Goal: Manage account settings

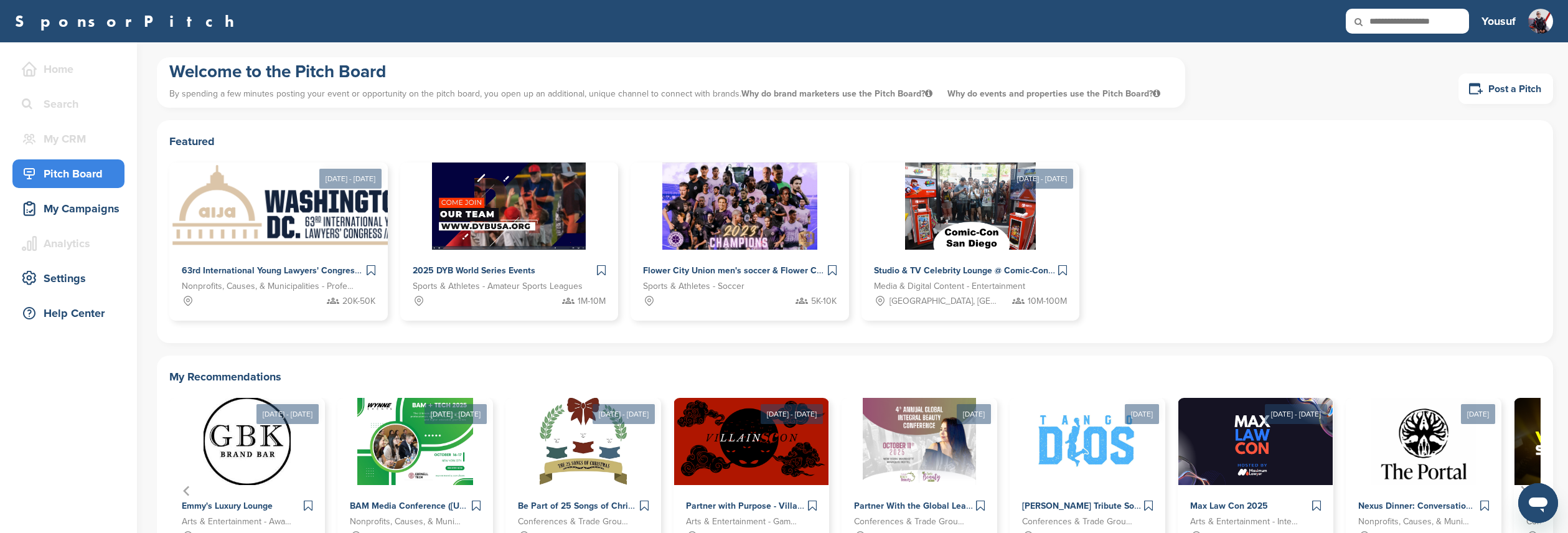
click at [187, 333] on div "Featured Aug 25 - Aug 30, 2025 63rd International Young Lawyers' Congress Nonpr…" at bounding box center [854, 232] width 1395 height 223
drag, startPoint x: 32, startPoint y: 22, endPoint x: 48, endPoint y: 14, distance: 17.9
click at [32, 22] on link "SponsorPitch" at bounding box center [129, 21] width 227 height 16
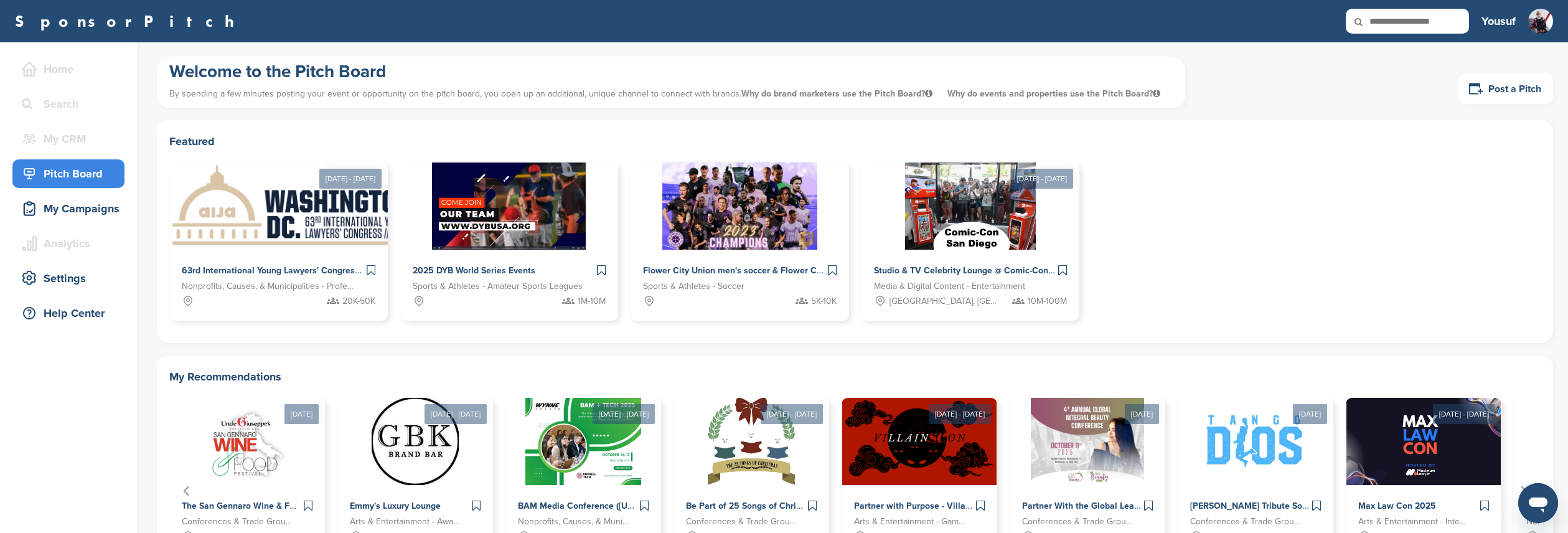
click at [1230, 246] on div "Aug 25 - Aug 30, 2025 63rd International Young Lawyers' Congress Nonprofits, Ca…" at bounding box center [854, 246] width 1371 height 168
click at [35, 60] on div "Home" at bounding box center [72, 69] width 106 height 22
click at [33, 68] on icon at bounding box center [30, 70] width 15 height 15
click at [77, 141] on div "My CRM" at bounding box center [72, 138] width 106 height 22
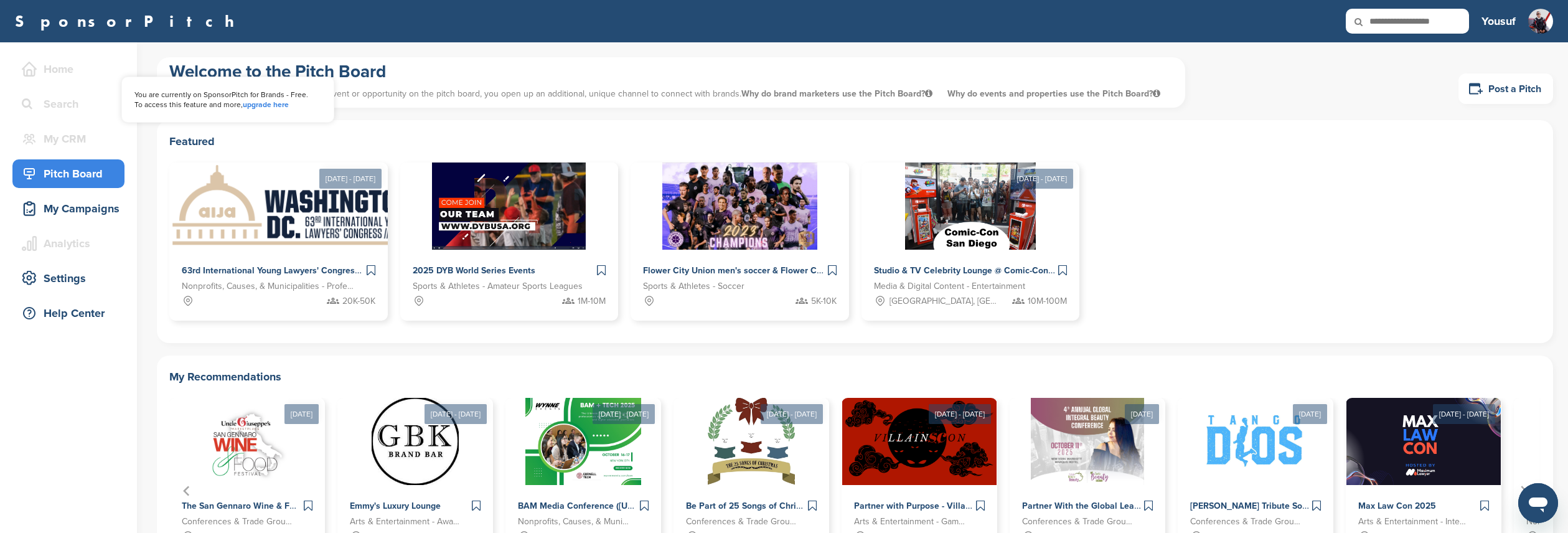
click at [77, 141] on div "My CRM" at bounding box center [72, 138] width 106 height 22
click at [1523, 20] on div "Yousuf Getting Started Settings Sign Out" at bounding box center [1516, 21] width 72 height 28
click at [1533, 22] on img at bounding box center [1540, 28] width 25 height 38
click at [1539, 22] on img at bounding box center [1540, 28] width 25 height 38
click at [1509, 84] on link "Sign Out" at bounding box center [1496, 83] width 46 height 10
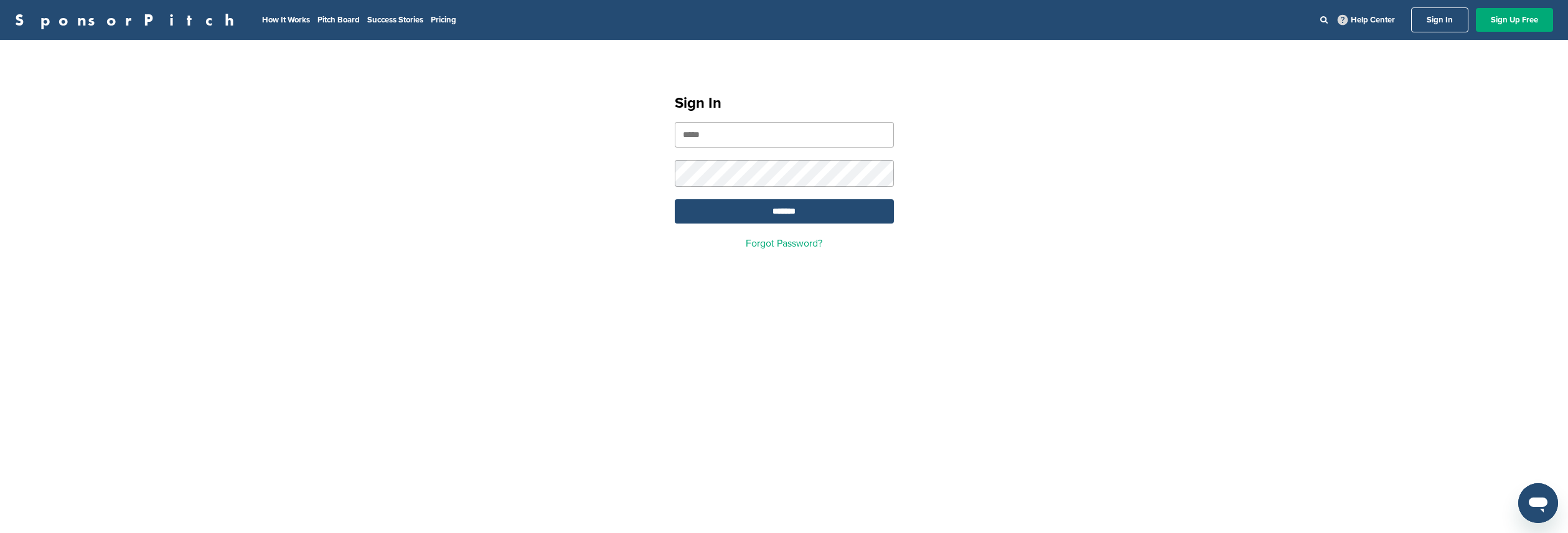
type input "**********"
click at [1430, 8] on link "Sign In" at bounding box center [1439, 20] width 57 height 25
type input "**********"
click at [1434, 24] on link "Sign In" at bounding box center [1439, 20] width 57 height 25
type input "**********"
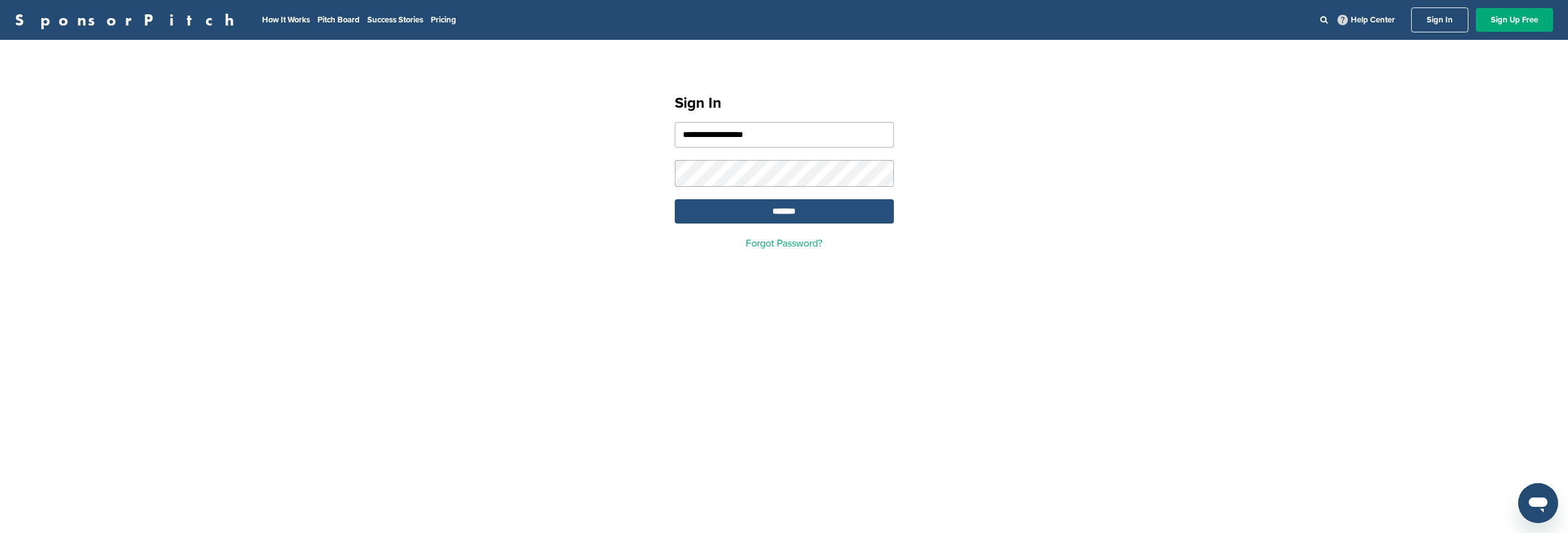
click at [779, 214] on input "*******" at bounding box center [784, 211] width 219 height 24
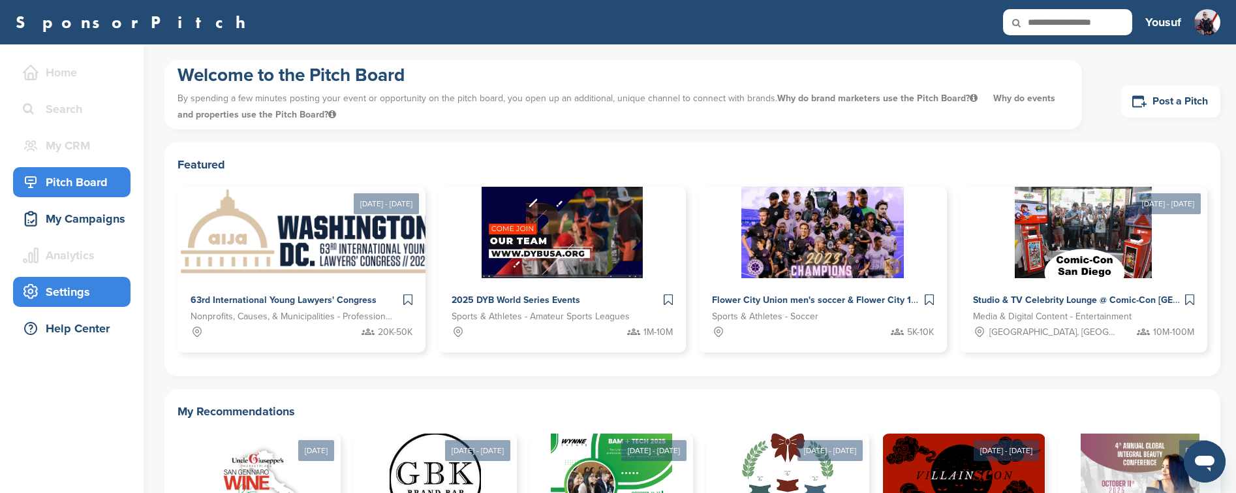
click at [38, 297] on div "Settings" at bounding box center [75, 291] width 111 height 23
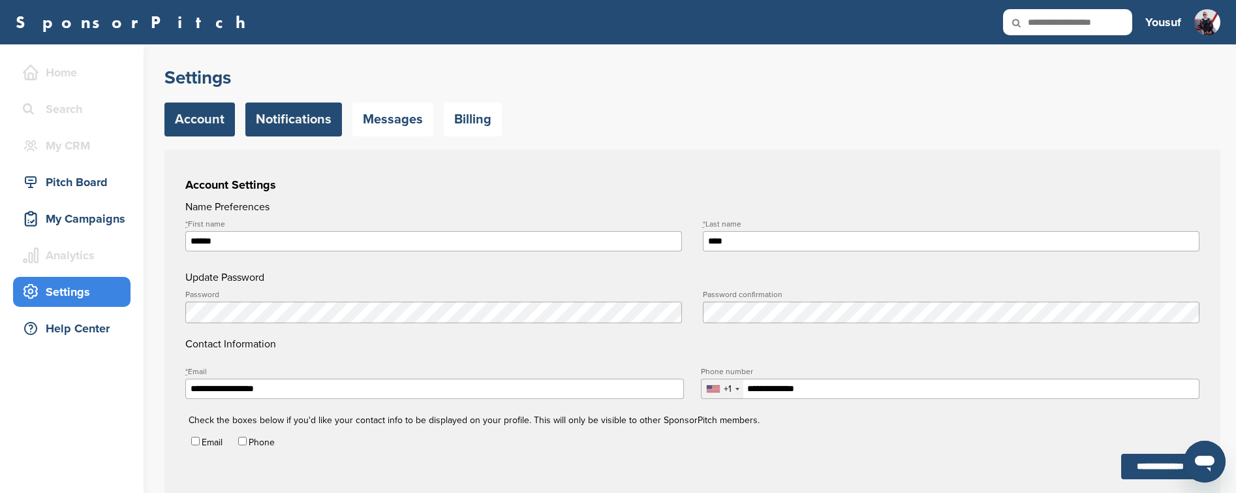
click at [286, 123] on link "Notifications" at bounding box center [293, 119] width 97 height 34
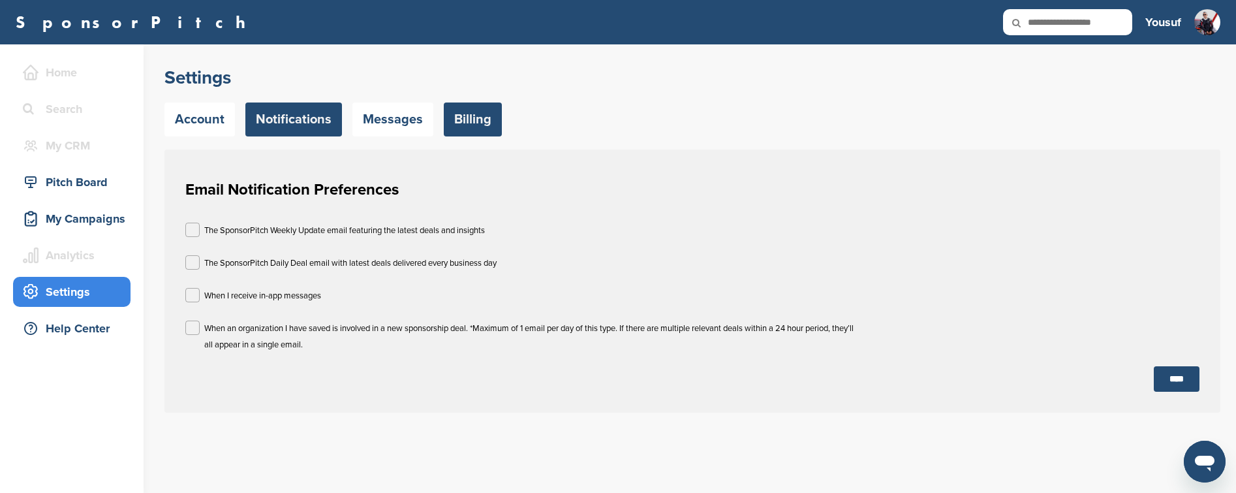
click at [452, 119] on link "Billing" at bounding box center [473, 119] width 58 height 34
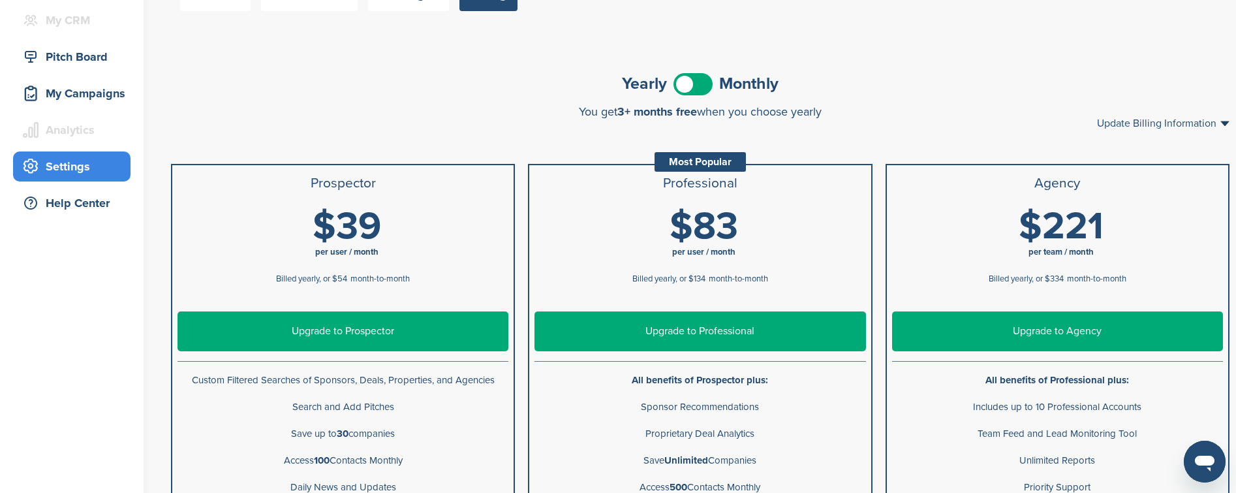
scroll to position [123, 0]
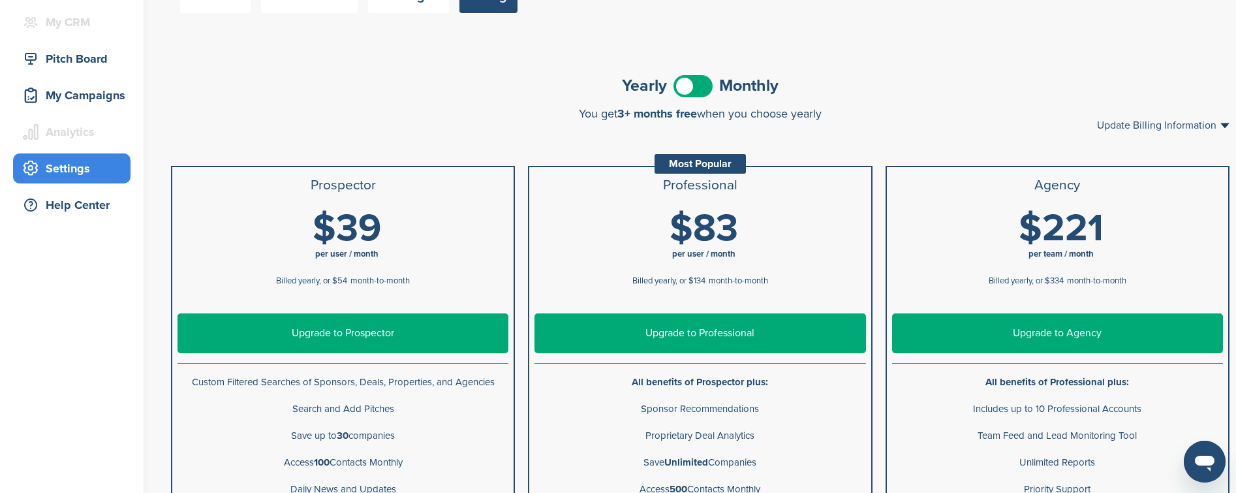
click at [704, 87] on span at bounding box center [692, 86] width 39 height 22
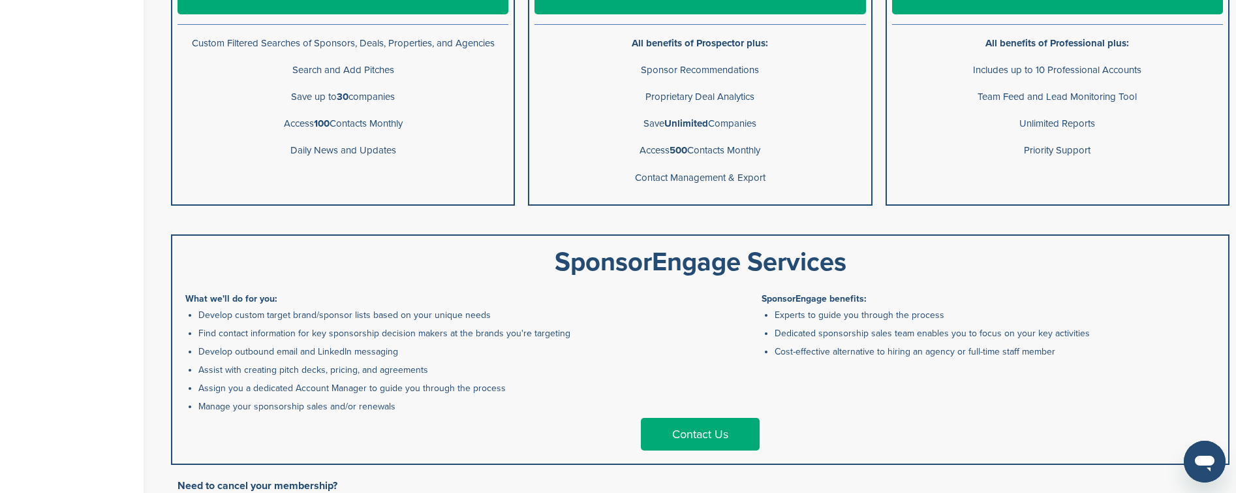
scroll to position [0, 0]
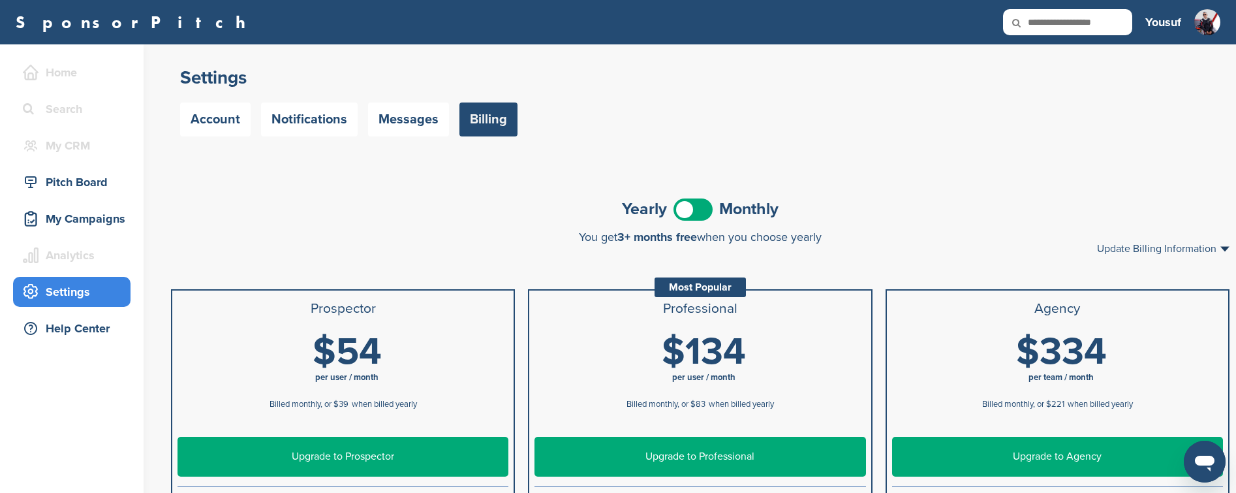
click at [497, 126] on link "Billing" at bounding box center [488, 119] width 58 height 34
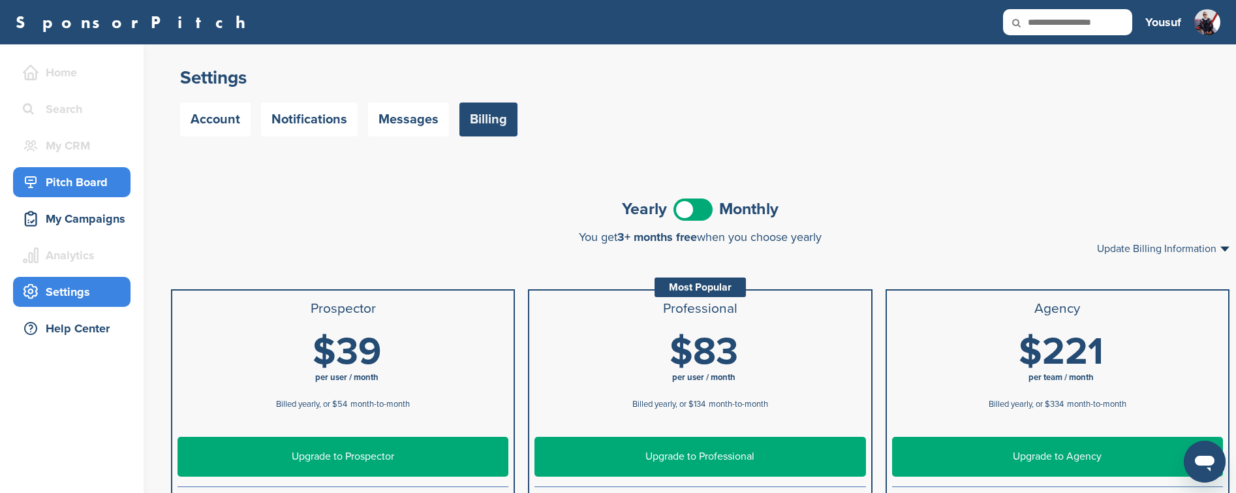
click at [77, 185] on div "Pitch Board" at bounding box center [75, 181] width 111 height 23
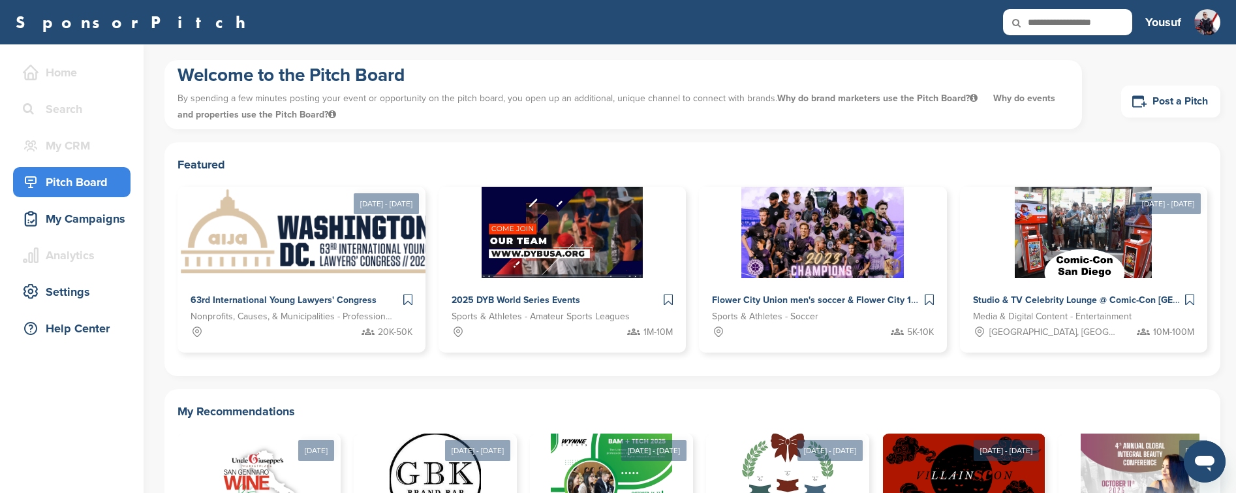
click at [1175, 27] on h3 "Yousuf" at bounding box center [1163, 22] width 36 height 18
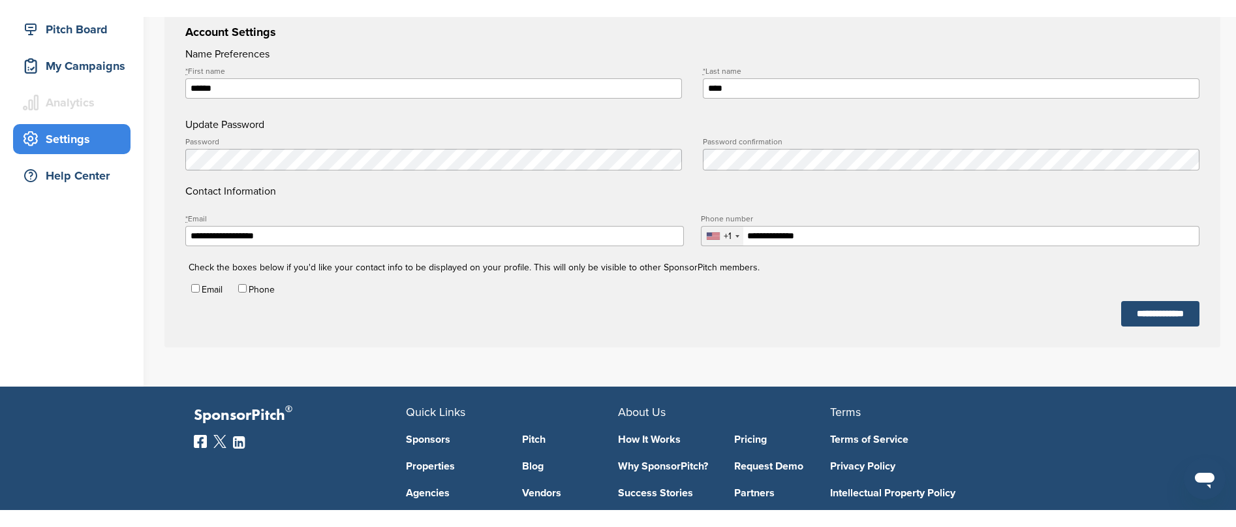
scroll to position [80, 0]
